Goal: Task Accomplishment & Management: Complete application form

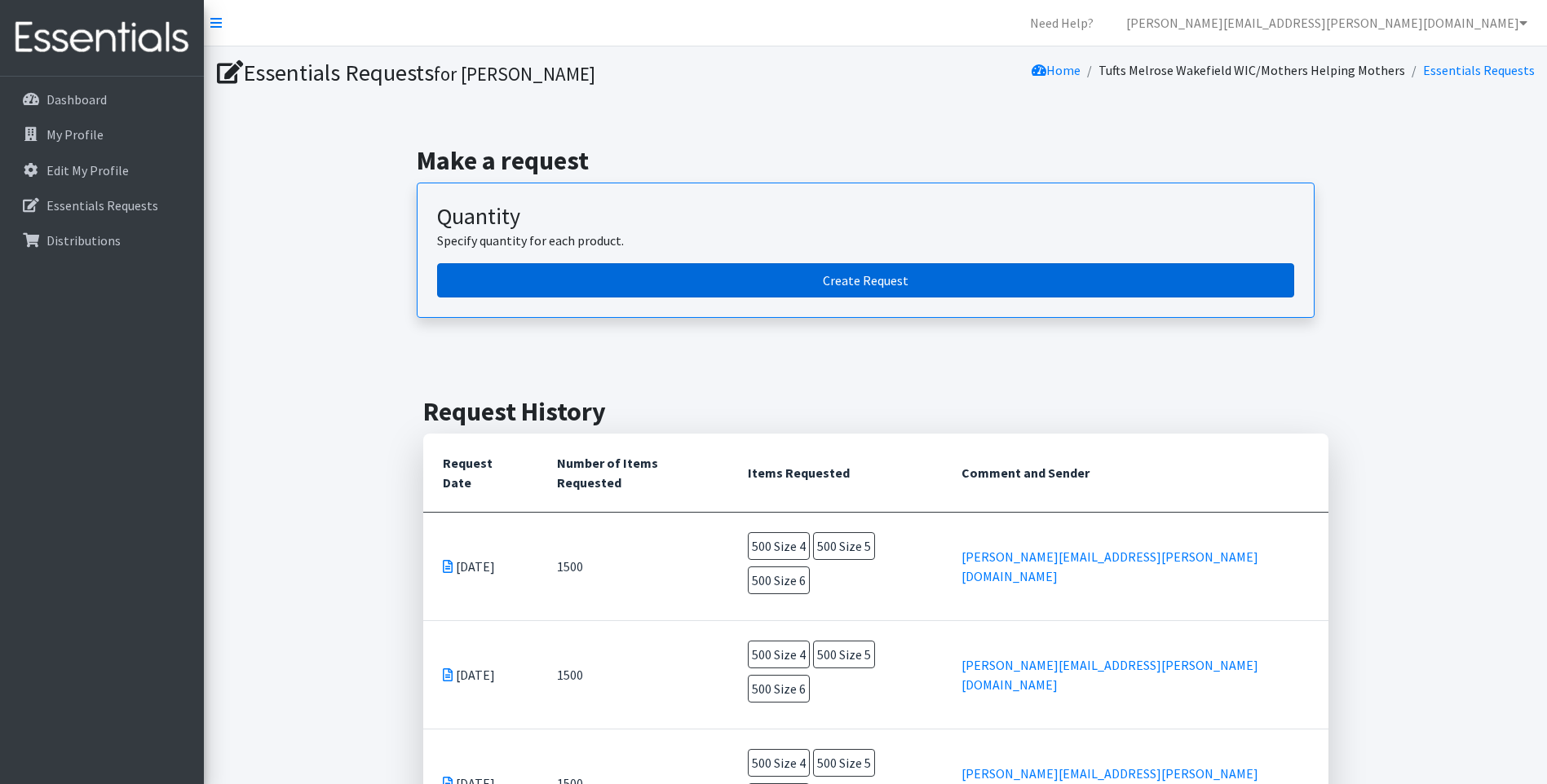
click at [878, 276] on link "Create Request" at bounding box center [865, 281] width 857 height 34
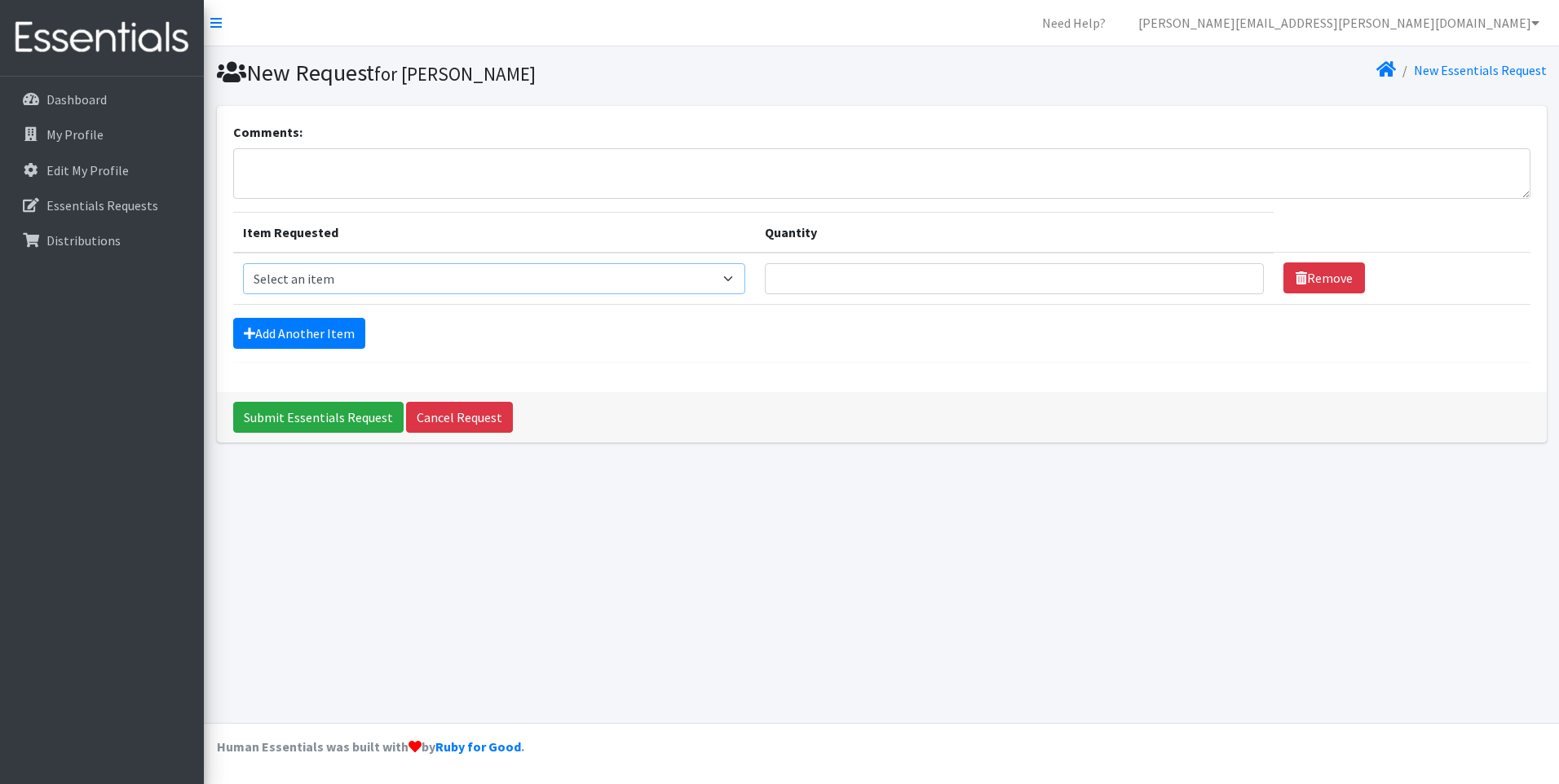
click at [735, 278] on select "Select an item Overnights - L/XL (60-125 lbs) Overnights - S/M (38-65 lbs) Pree…" at bounding box center [494, 279] width 503 height 31
select select "14938"
click at [243, 264] on select "Select an item Overnights - L/XL (60-125 lbs) Overnights - S/M (38-65 lbs) Pree…" at bounding box center [494, 279] width 503 height 31
click at [1197, 273] on input "Quantity" at bounding box center [1014, 279] width 499 height 31
type input "1"
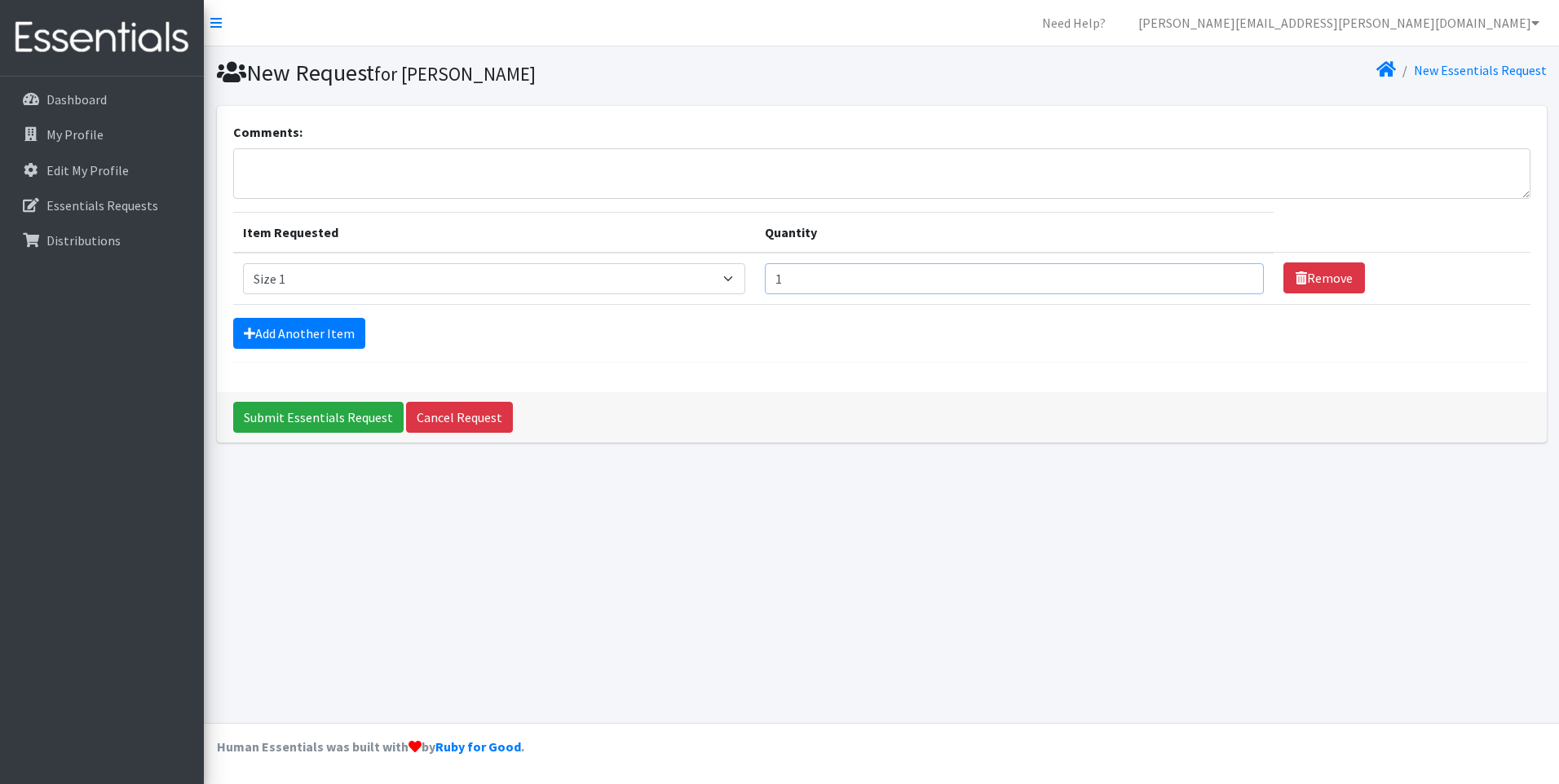
click at [1235, 279] on input "1" at bounding box center [1014, 279] width 499 height 31
type input "500"
click at [321, 336] on link "Add Another Item" at bounding box center [299, 333] width 132 height 31
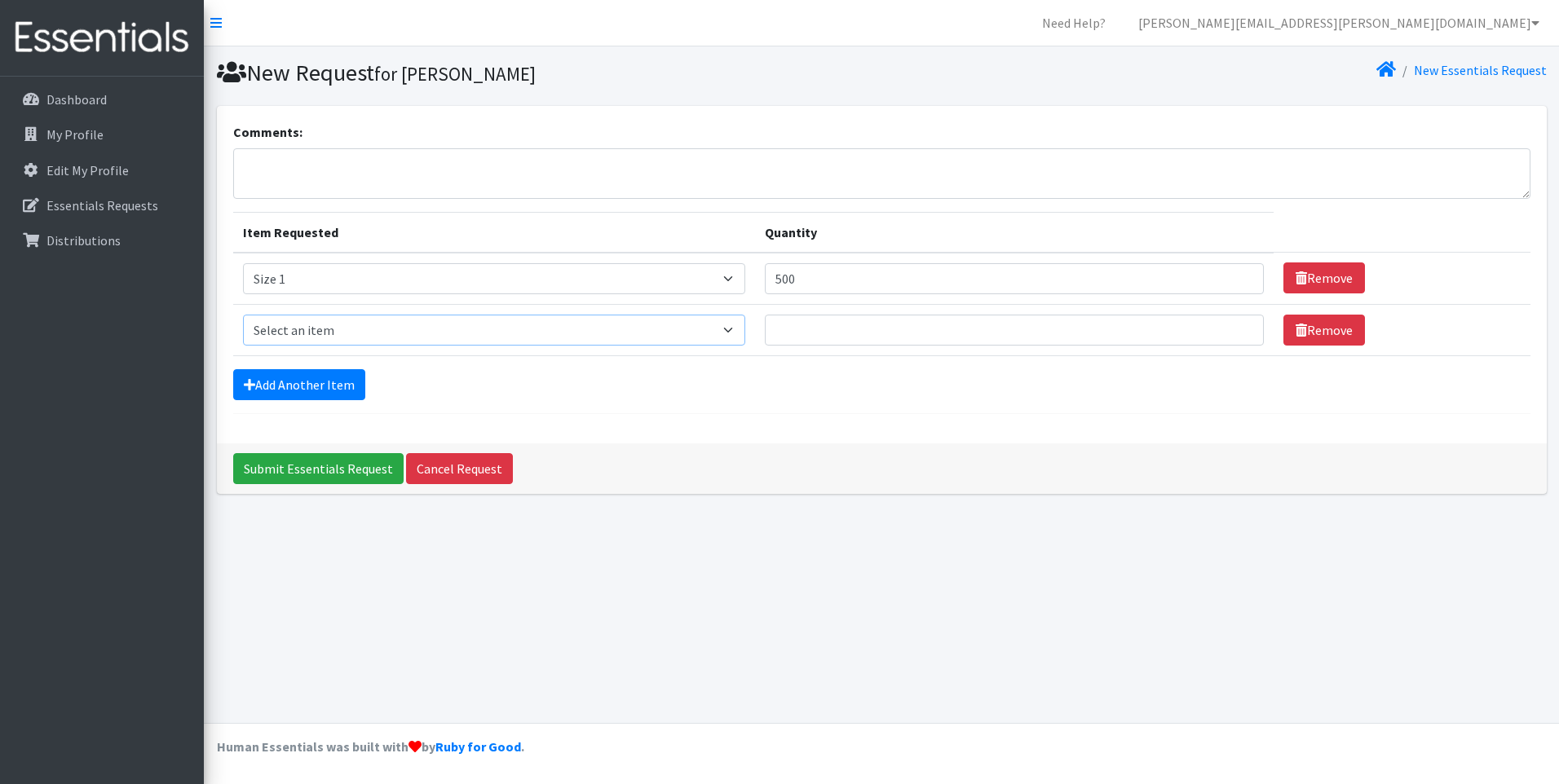
click at [739, 328] on select "Select an item Overnights - L/XL (60-125 lbs) Overnights - S/M (38-65 lbs) Pree…" at bounding box center [494, 330] width 503 height 31
select select "14919"
click at [243, 315] on select "Select an item Overnights - L/XL (60-125 lbs) Overnights - S/M (38-65 lbs) Pree…" at bounding box center [494, 330] width 503 height 31
type input "1"
click at [1232, 332] on input "1" at bounding box center [1014, 330] width 499 height 31
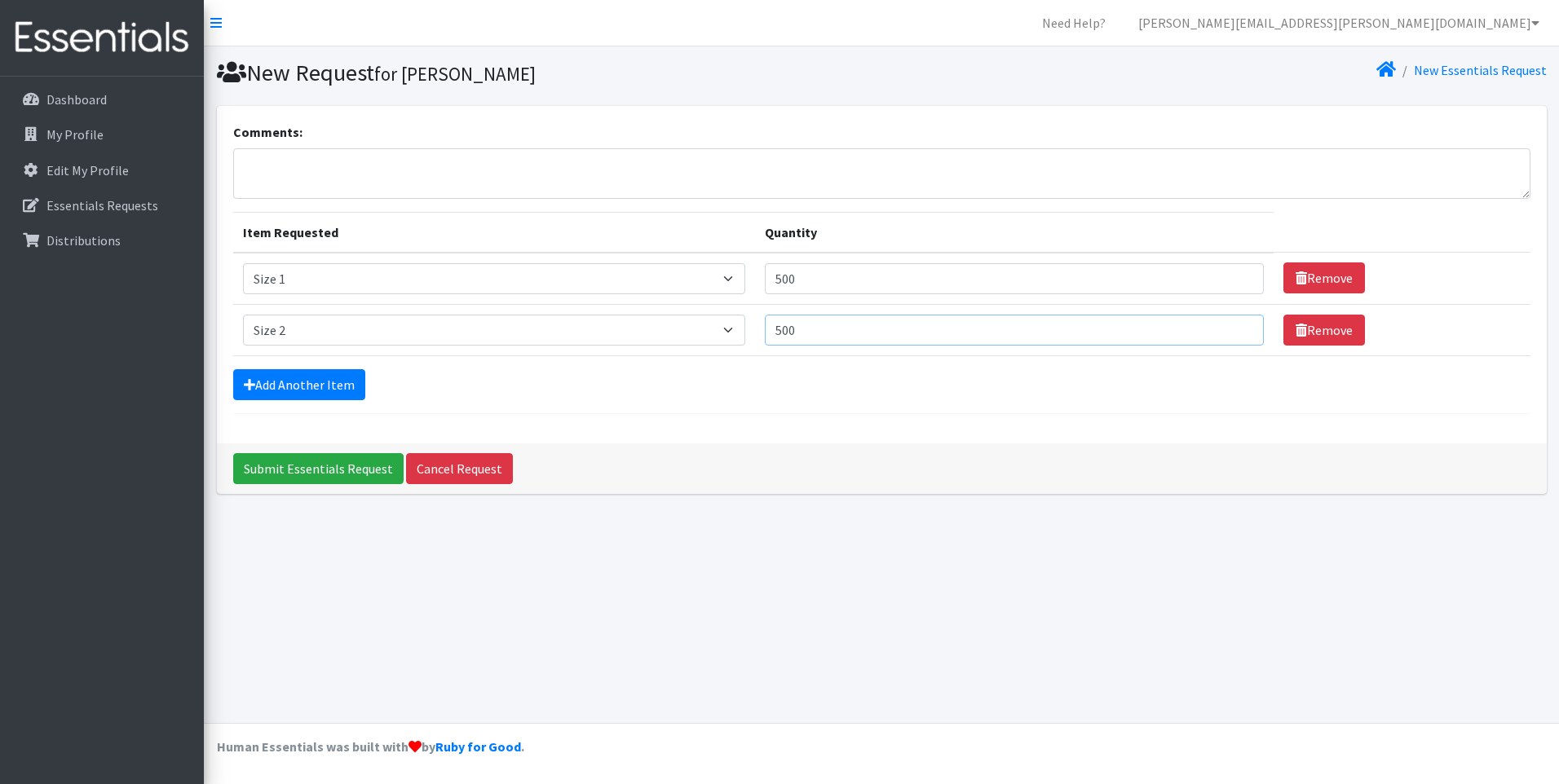
type input "500"
click at [736, 330] on select "Select an item Overnights - L/XL (60-125 lbs) Overnights - S/M (38-65 lbs) Pree…" at bounding box center [494, 330] width 503 height 31
select select "14940"
click at [243, 315] on select "Select an item Overnights - L/XL (60-125 lbs) Overnights - S/M (38-65 lbs) Pree…" at bounding box center [494, 330] width 503 height 31
click at [316, 387] on link "Add Another Item" at bounding box center [299, 384] width 132 height 31
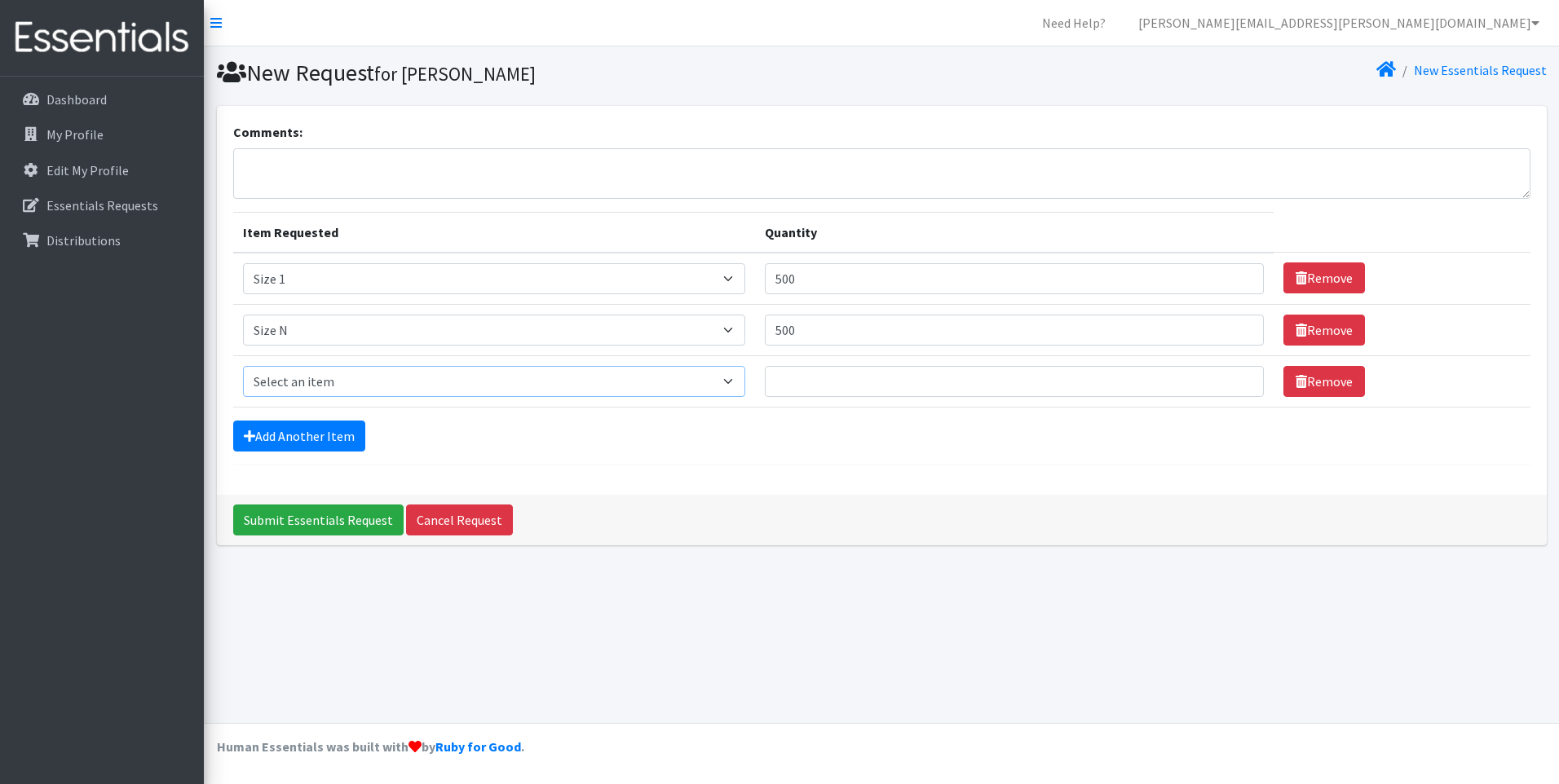
click at [739, 383] on select "Select an item Overnights - L/XL (60-125 lbs) Overnights - S/M (38-65 lbs) Pree…" at bounding box center [494, 382] width 503 height 31
select select "14919"
click at [243, 366] on select "Select an item Overnights - L/XL (60-125 lbs) Overnights - S/M (38-65 lbs) Pree…" at bounding box center [494, 382] width 503 height 31
type input "1"
click at [1233, 383] on input "1" at bounding box center [1014, 382] width 499 height 31
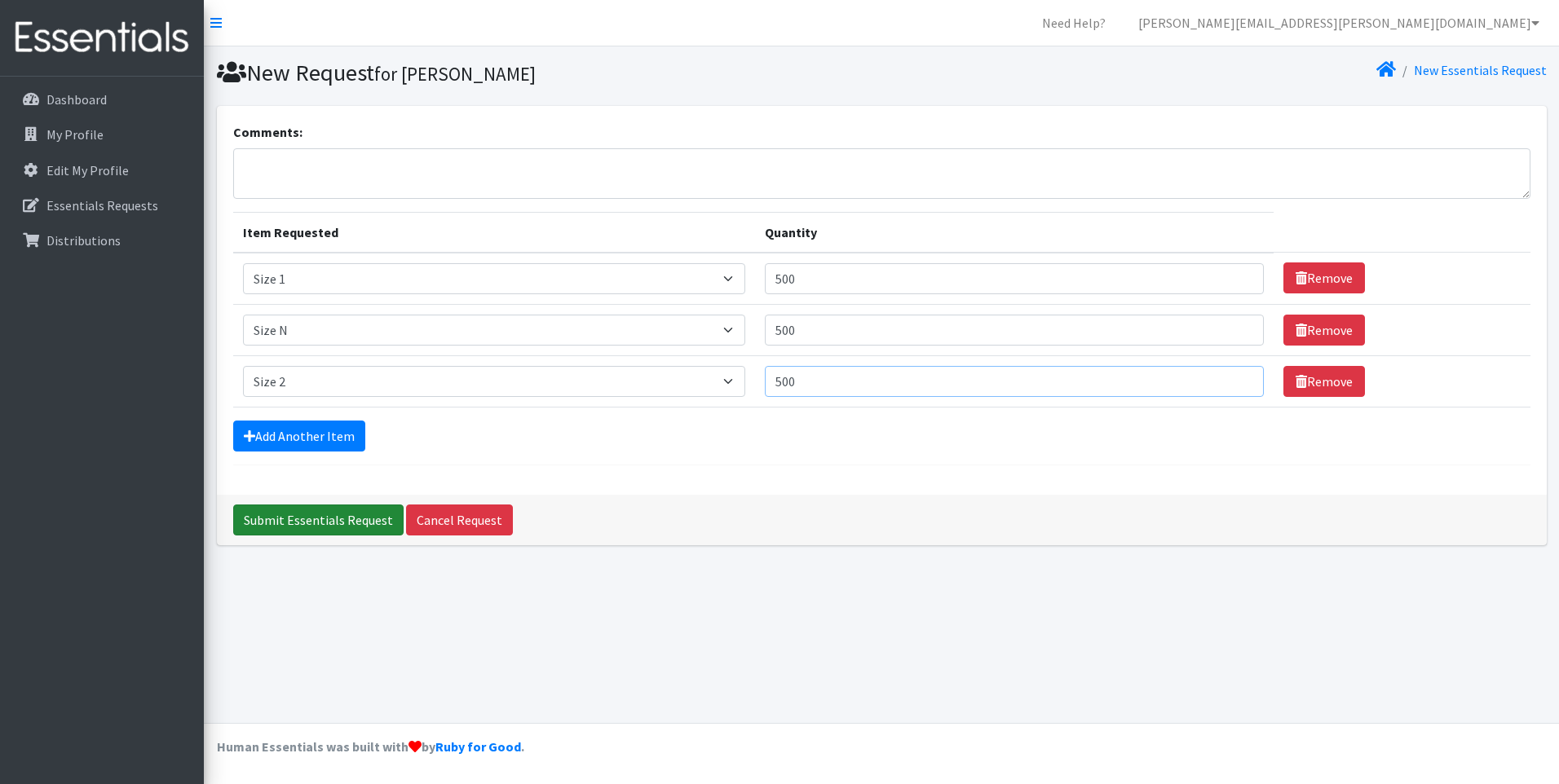
type input "500"
click at [334, 519] on input "Submit Essentials Request" at bounding box center [318, 519] width 170 height 31
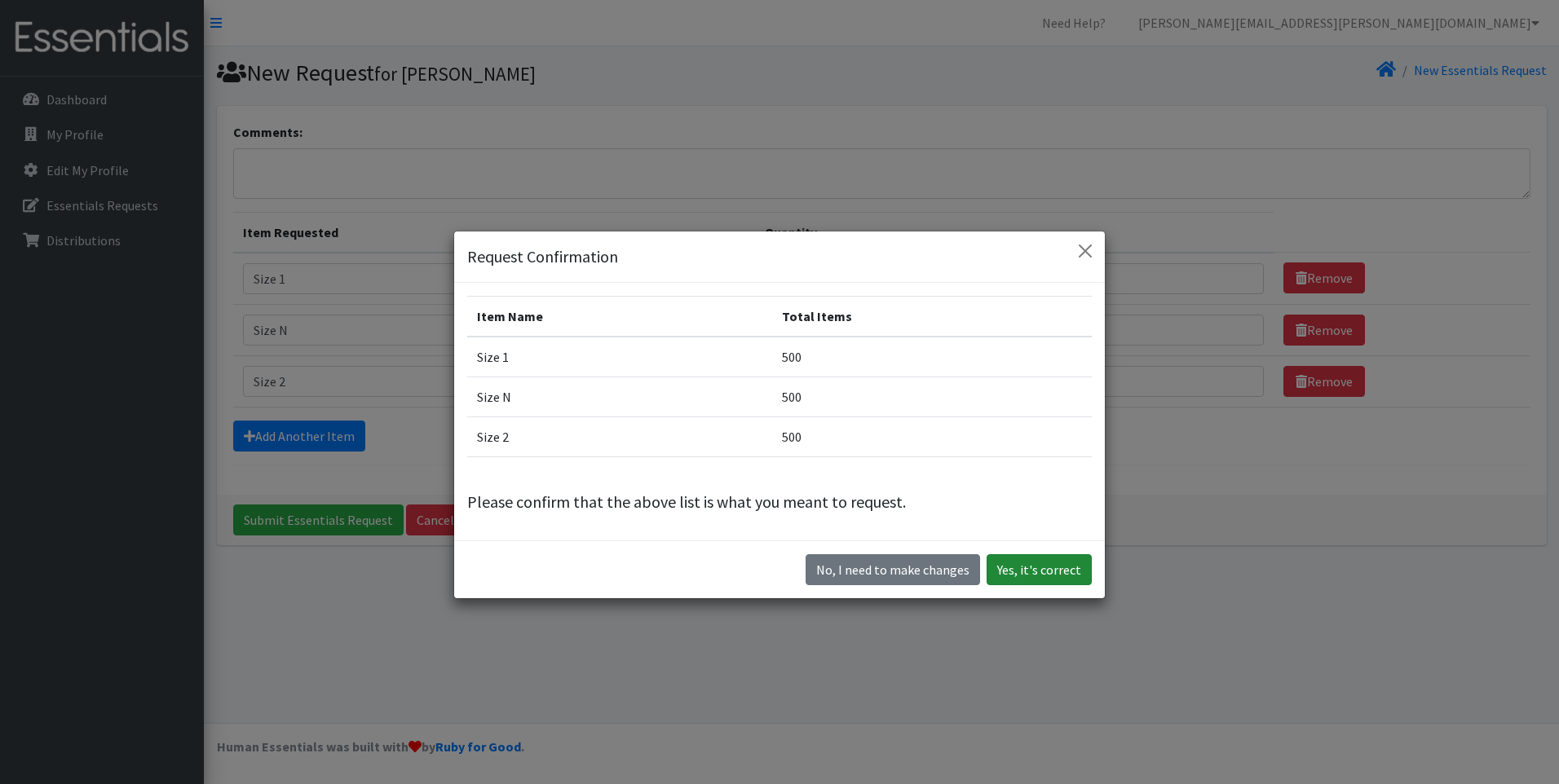
click at [1033, 571] on button "Yes, it's correct" at bounding box center [1038, 569] width 106 height 31
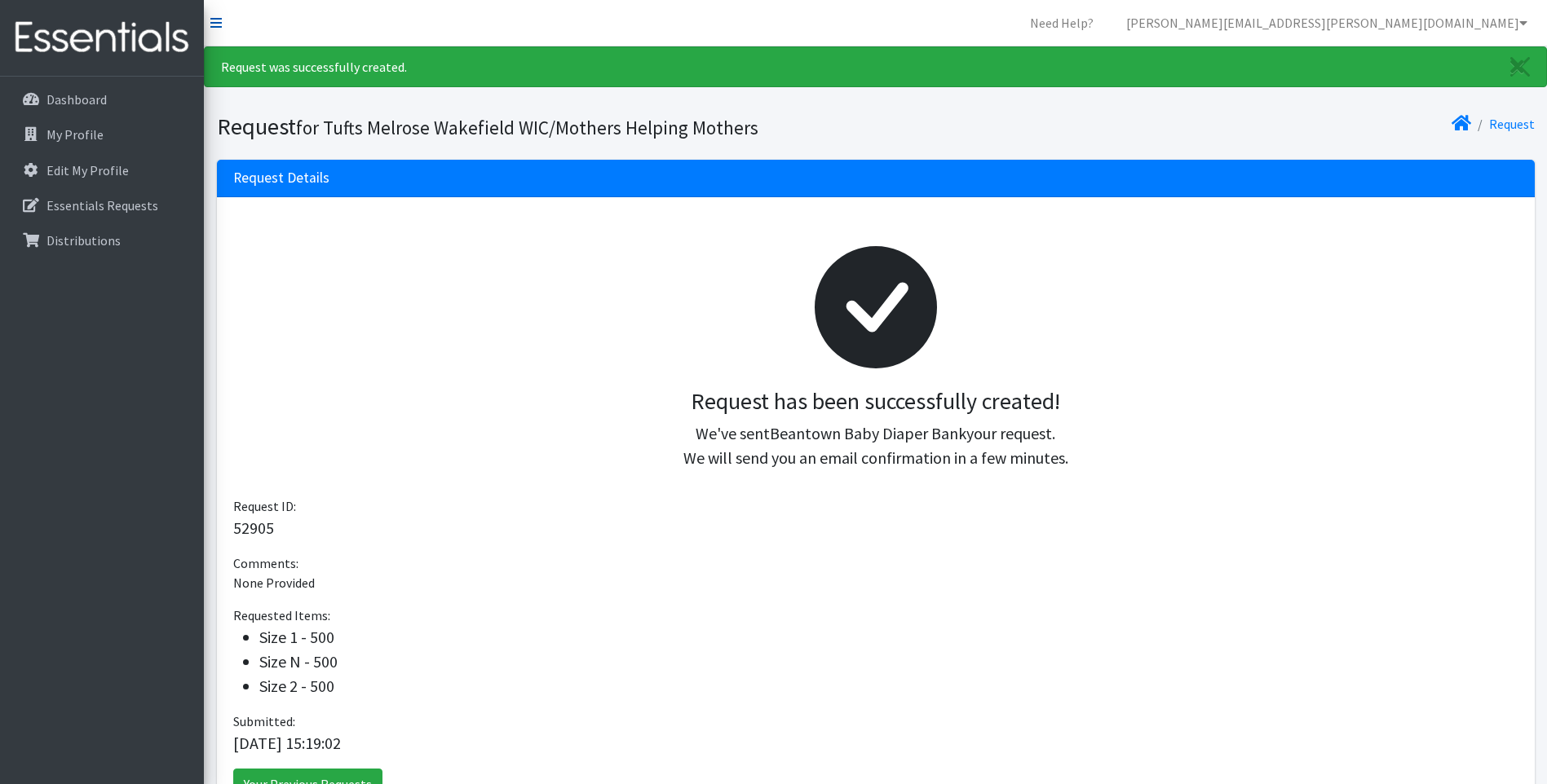
click at [212, 21] on icon at bounding box center [216, 23] width 11 height 13
